Goal: Navigation & Orientation: Go to known website

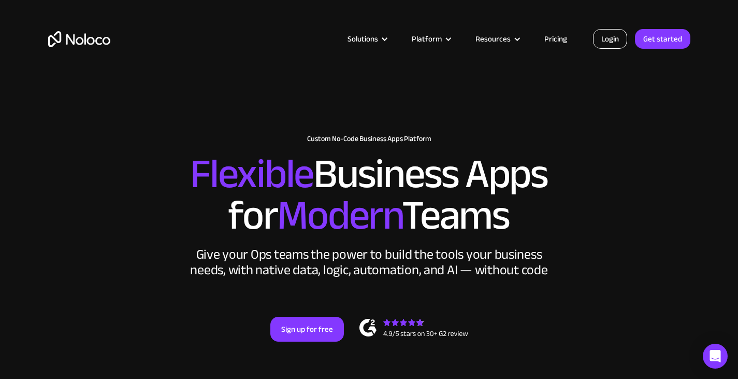
click at [603, 48] on link "Login" at bounding box center [610, 39] width 34 height 20
click at [604, 42] on link "Login" at bounding box center [610, 39] width 34 height 20
